Goal: Task Accomplishment & Management: Use online tool/utility

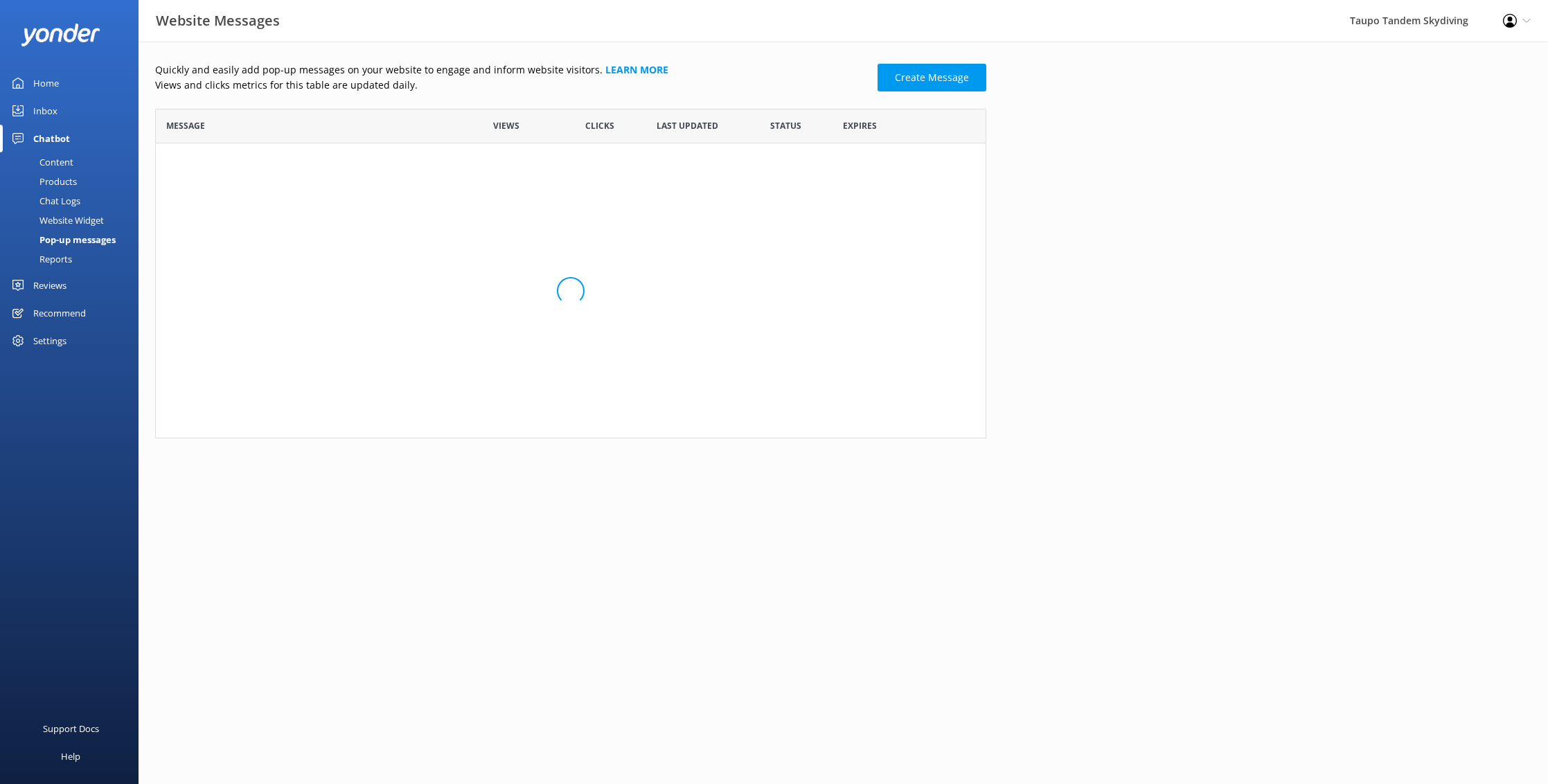
scroll to position [270, 831]
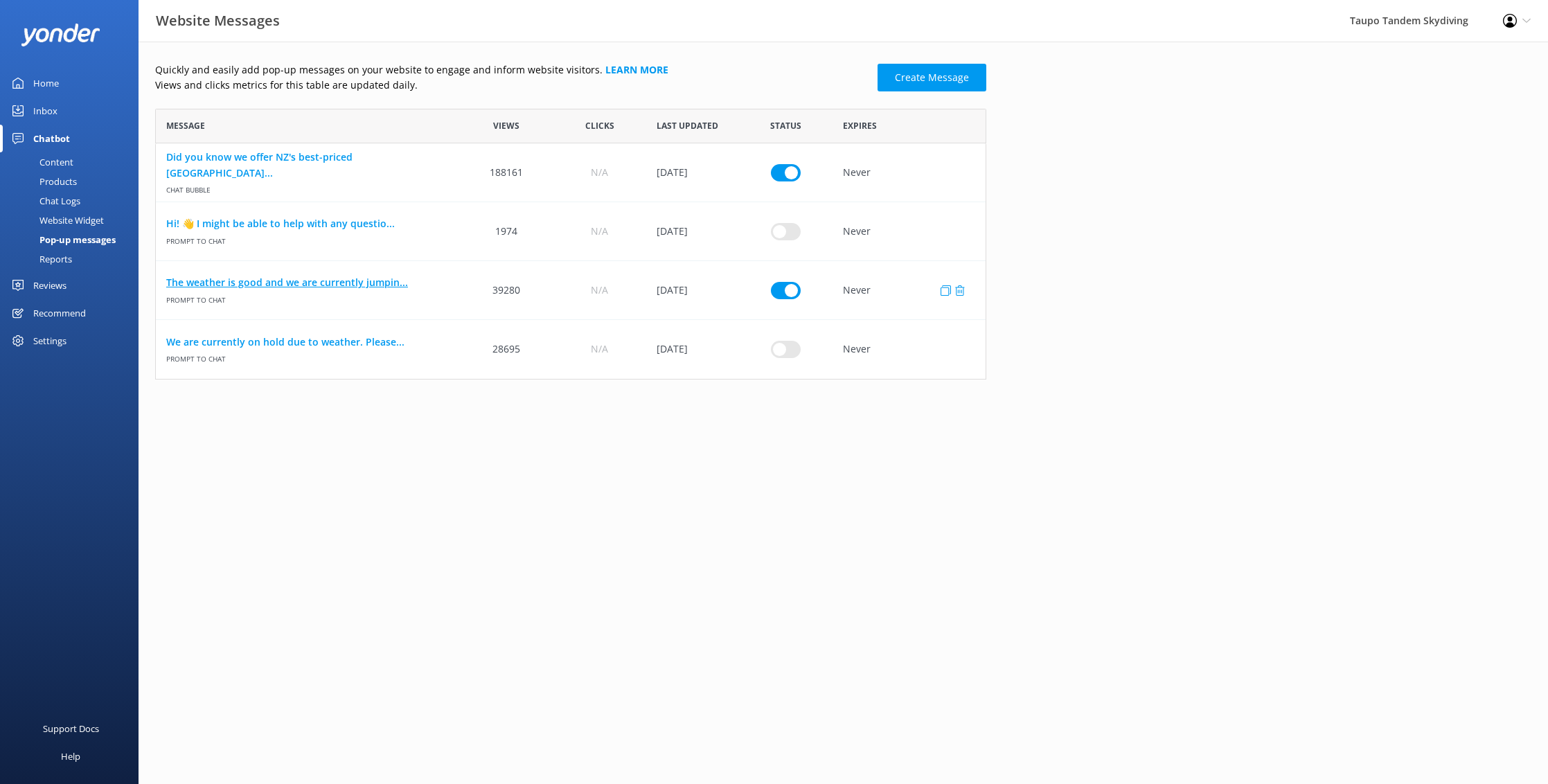
click at [358, 282] on link "The weather is good and we are currently jumpin..." at bounding box center [308, 282] width 283 height 15
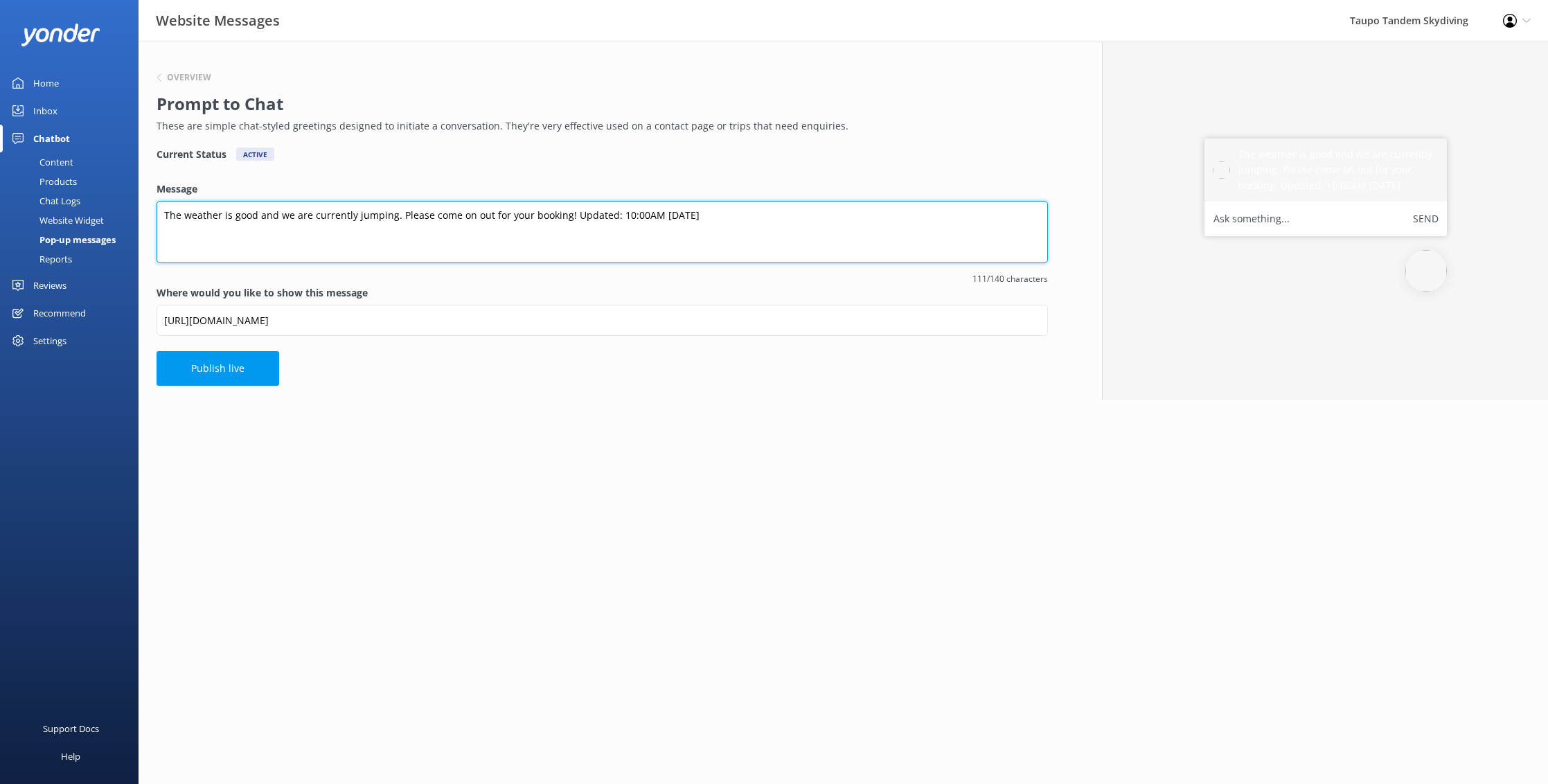
click at [620, 214] on textarea "The weather is good and we are currently jumping. Please come on out for your b…" at bounding box center [602, 231] width 891 height 62
click at [640, 213] on textarea "The weather is good and we are currently jumping. Please come on out for your b…" at bounding box center [602, 231] width 891 height 62
type textarea "The weather is good and we are currently jumping. Please come on out for your b…"
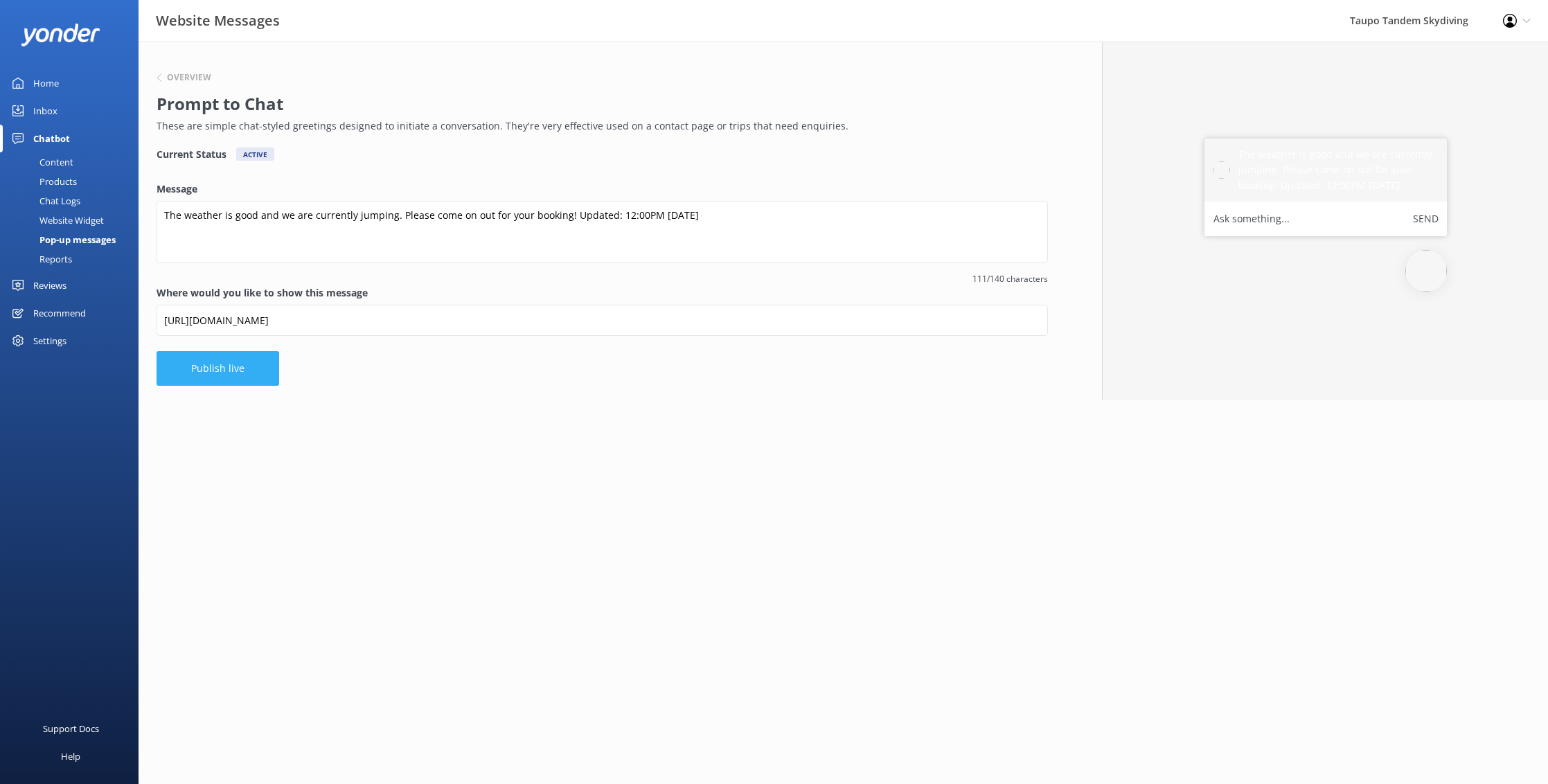
click at [226, 362] on button "Publish live" at bounding box center [217, 368] width 122 height 34
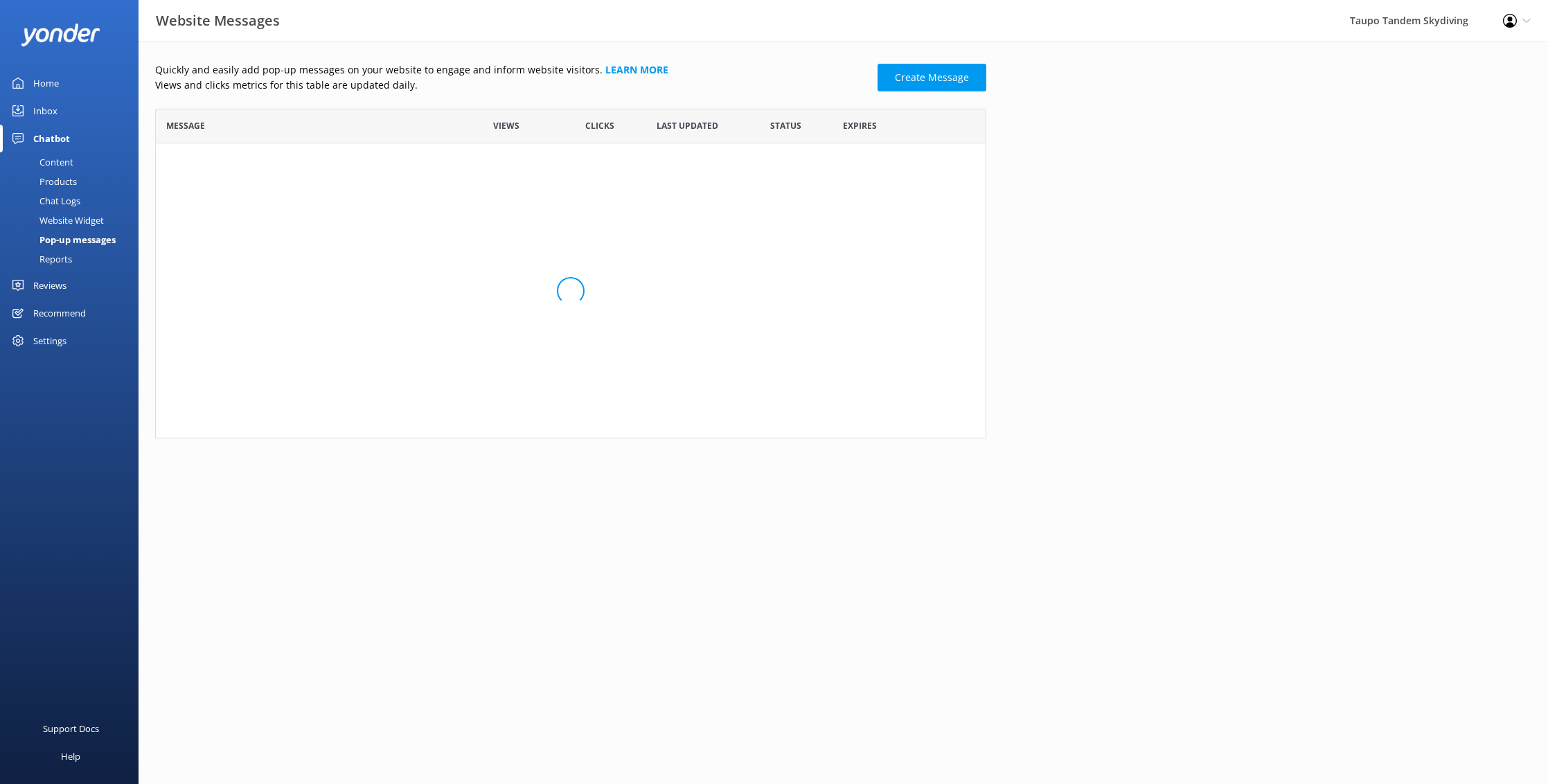
scroll to position [270, 831]
